Goal: Information Seeking & Learning: Understand process/instructions

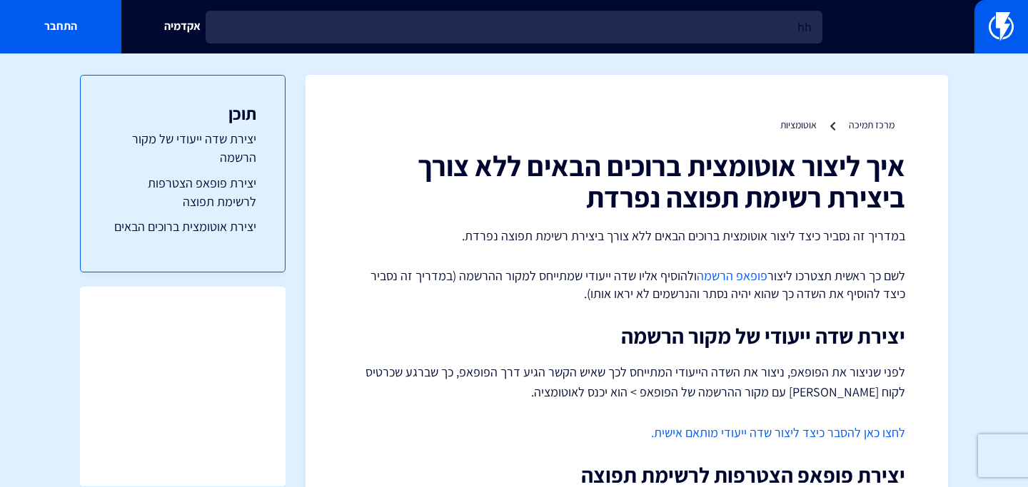
type input "h"
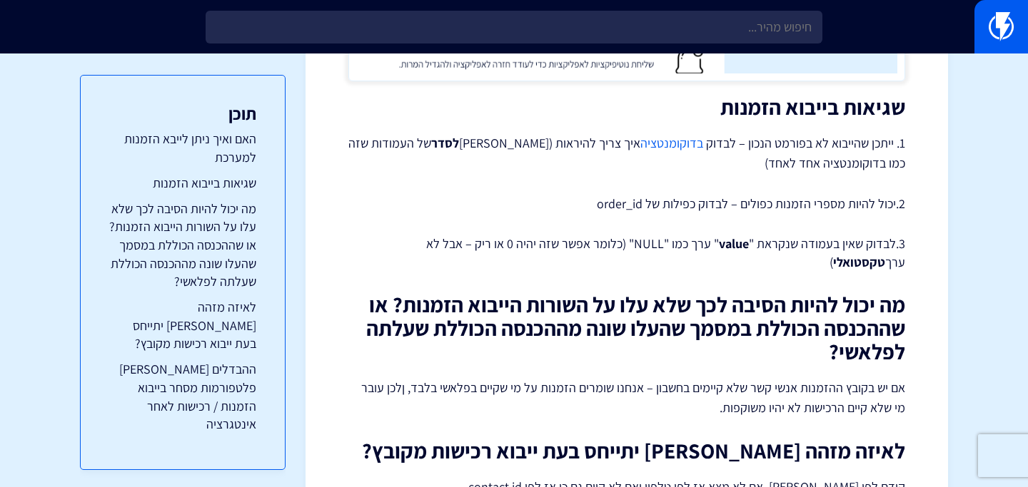
scroll to position [1052, 0]
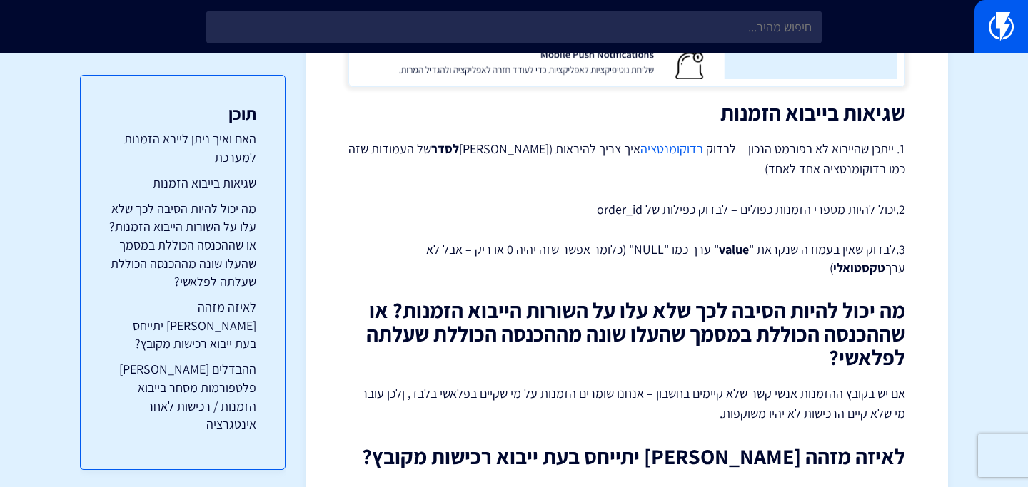
click at [659, 146] on link "בדוקומנטציה" at bounding box center [671, 149] width 63 height 16
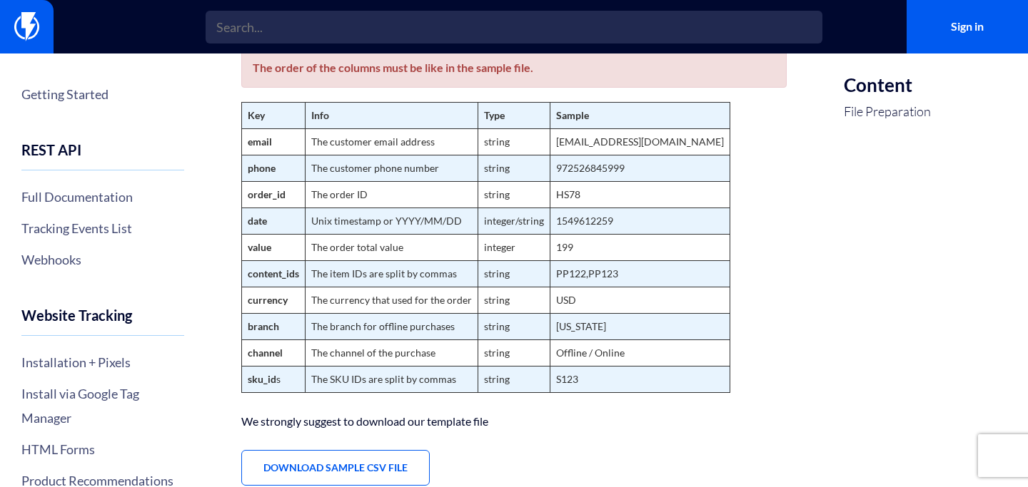
scroll to position [253, 0]
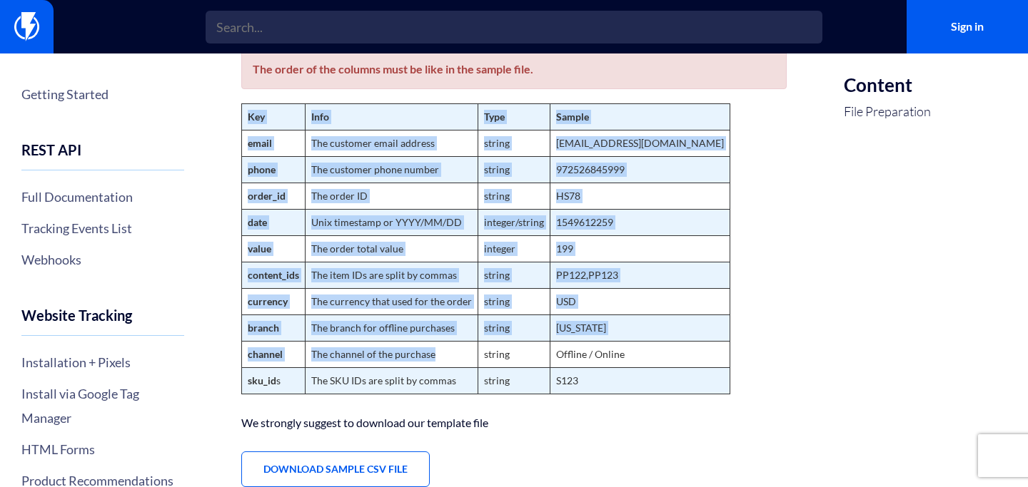
drag, startPoint x: 228, startPoint y: 93, endPoint x: 455, endPoint y: 369, distance: 356.4
click at [455, 369] on div "Import Orders You can import orders that your customers has made from any sourc…" at bounding box center [514, 179] width 617 height 759
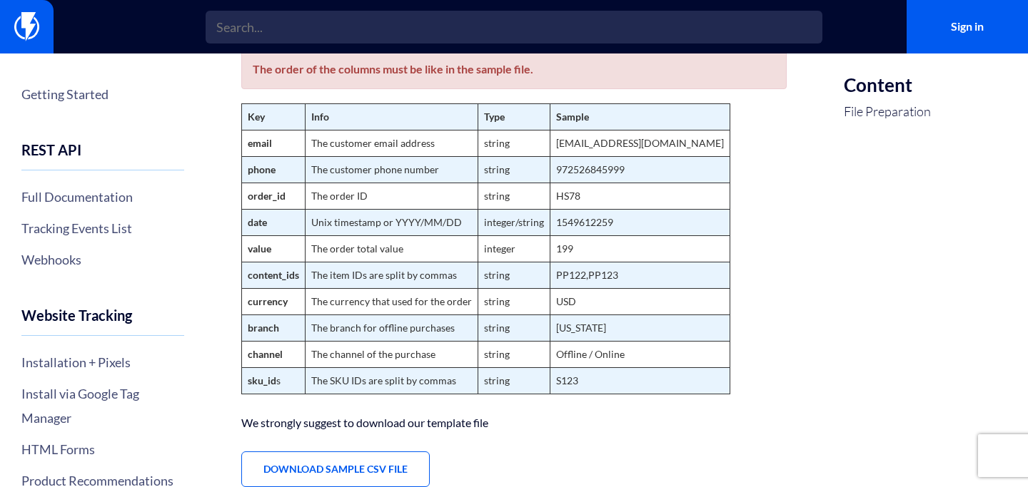
click at [460, 413] on div "Import Orders You can import orders that your customers has made from any sourc…" at bounding box center [514, 179] width 617 height 759
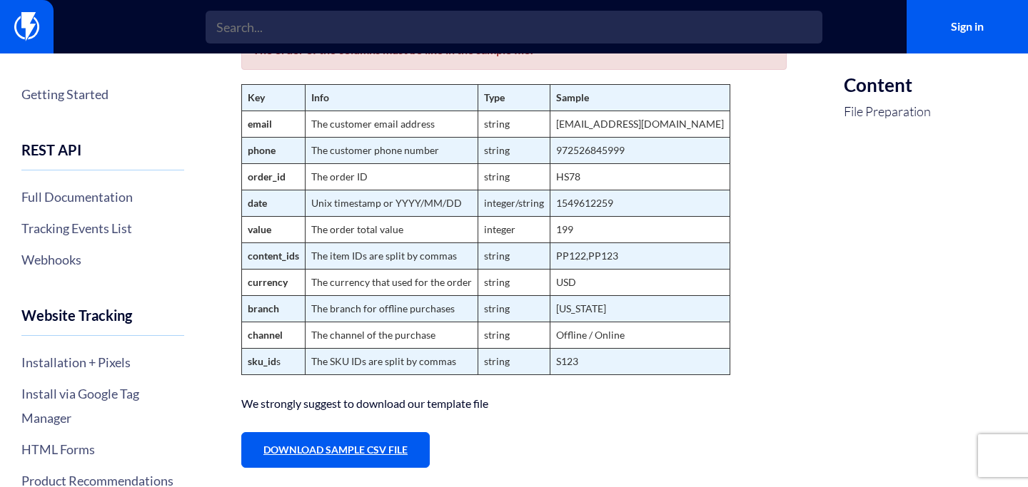
scroll to position [265, 0]
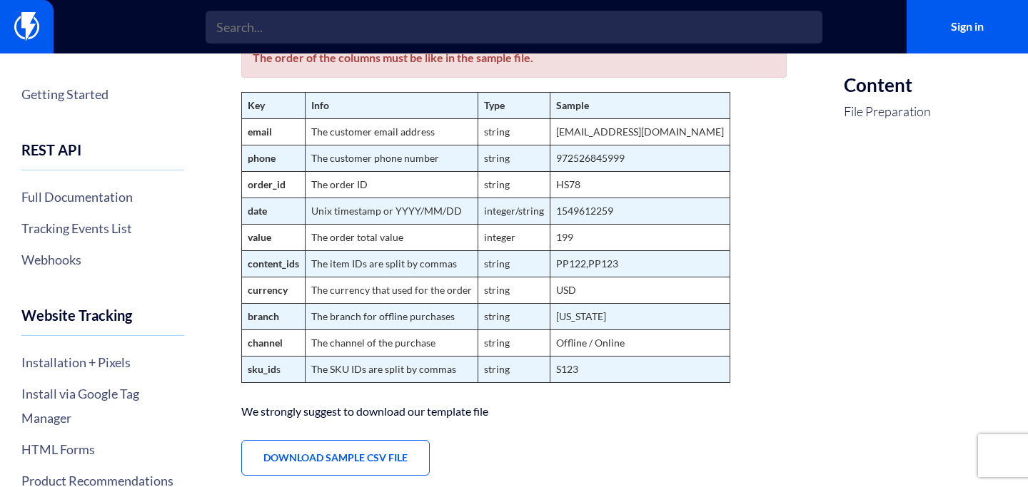
click at [339, 131] on td "The customer email address" at bounding box center [391, 132] width 173 height 26
click at [362, 161] on td "The customer phone number" at bounding box center [391, 159] width 173 height 26
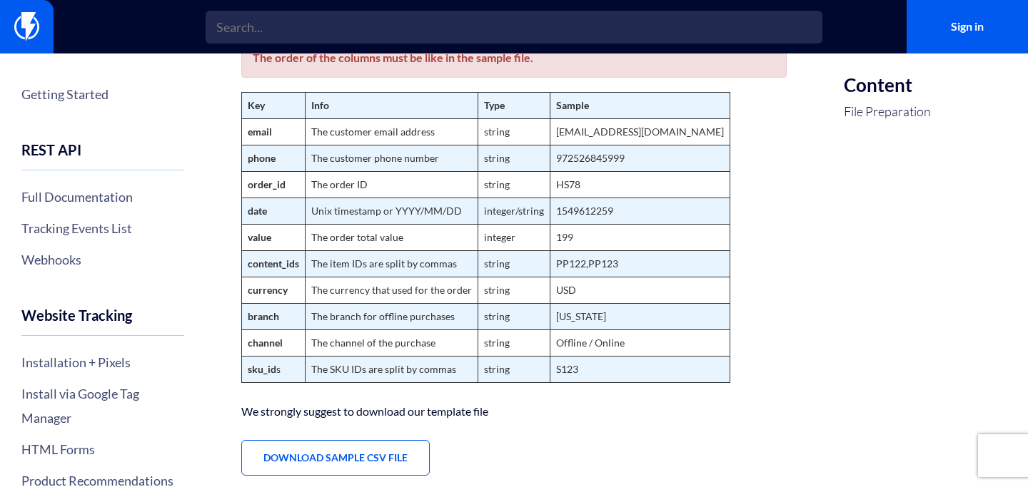
click at [357, 182] on td "The order ID" at bounding box center [391, 185] width 173 height 26
click at [430, 208] on td "Unix timestamp or YYYY/MM/DD" at bounding box center [391, 211] width 173 height 26
